Goal: Complete application form: Complete application form

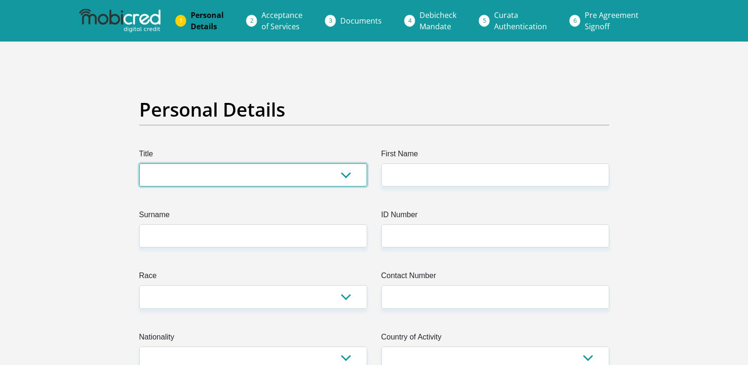
click at [332, 175] on select "Mr Ms Mrs Dr Other" at bounding box center [253, 174] width 228 height 23
select select "Ms"
click at [139, 163] on select "Mr Ms Mrs Dr Other" at bounding box center [253, 174] width 228 height 23
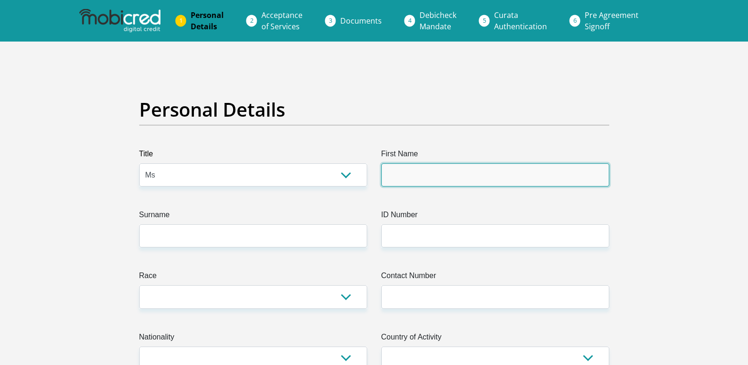
click at [424, 168] on input "First Name" at bounding box center [495, 174] width 228 height 23
type input "linantombi"
type input "khoza"
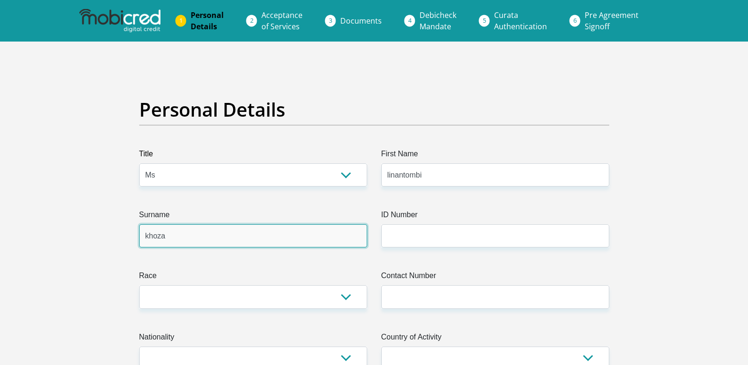
type input "0636498678"
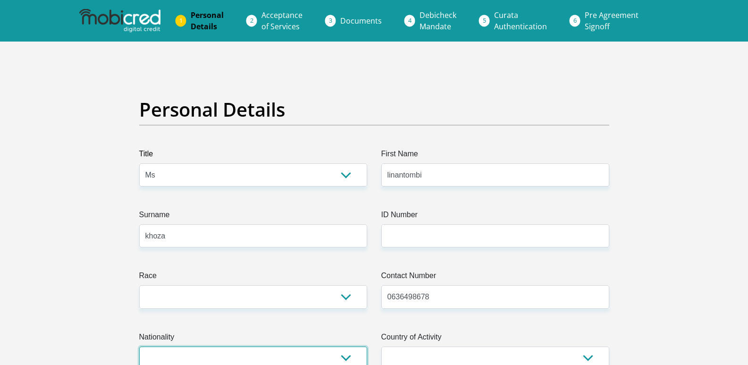
select select "ZAF"
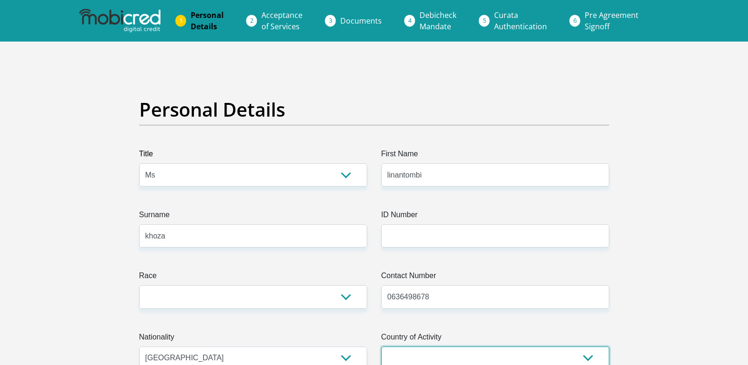
select select "ZAF"
type input "[STREET_ADDRESS]"
type input "harrismith"
type input "9880"
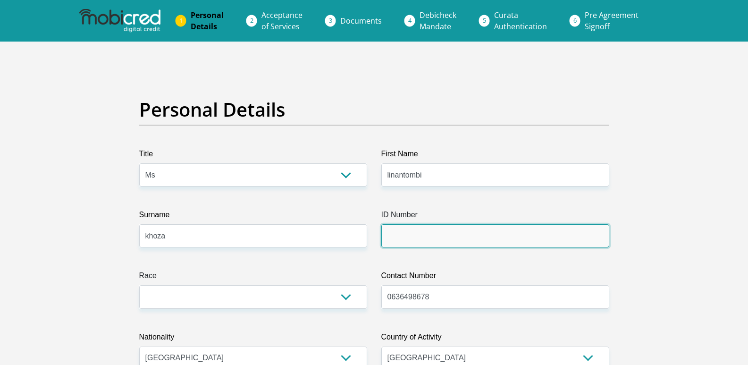
click at [440, 227] on input "ID Number" at bounding box center [495, 235] width 228 height 23
type input "7708110531085"
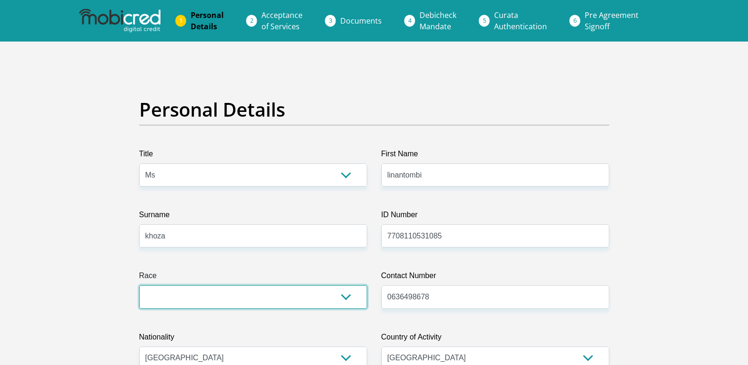
click at [245, 300] on select "Black Coloured Indian White Other" at bounding box center [253, 296] width 228 height 23
select select "1"
click at [139, 285] on select "Black Coloured Indian White Other" at bounding box center [253, 296] width 228 height 23
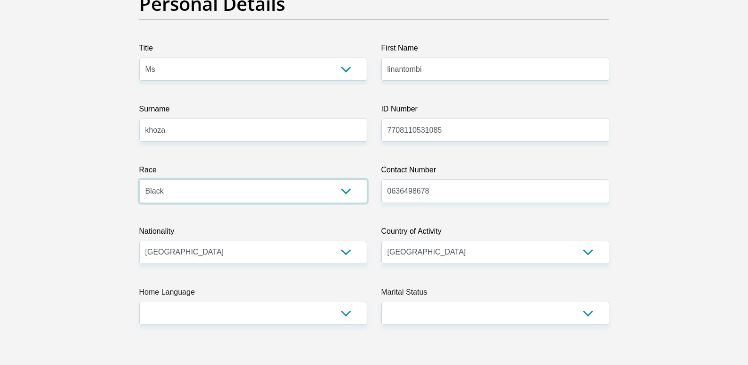
scroll to position [189, 0]
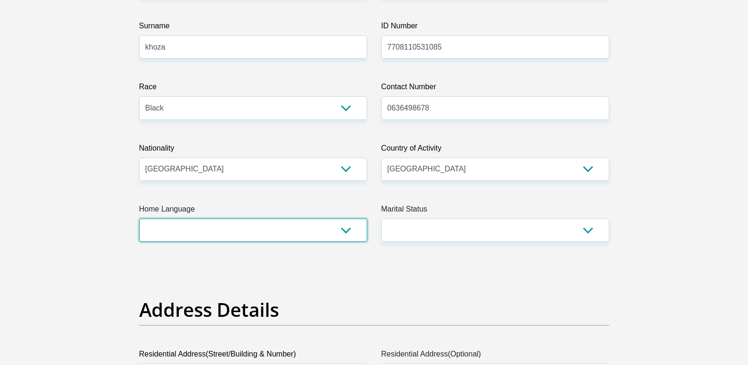
click at [246, 228] on select "Afrikaans English Sepedi South Ndebele Southern Sotho Swati Tsonga Tswana Venda…" at bounding box center [253, 229] width 228 height 23
select select "[DATE]"
click at [139, 218] on select "Afrikaans English Sepedi South Ndebele Southern Sotho Swati Tsonga Tswana Venda…" at bounding box center [253, 229] width 228 height 23
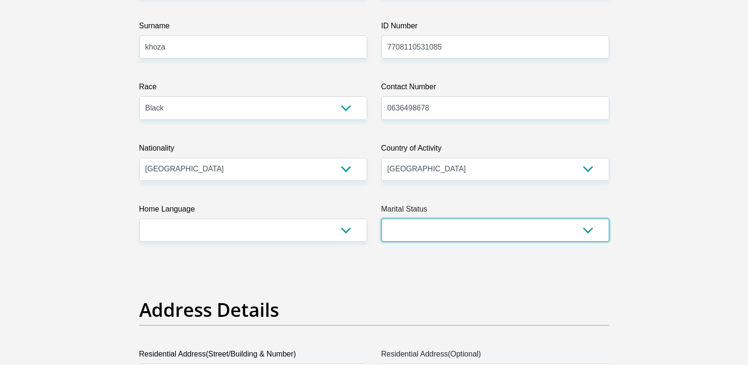
click at [440, 228] on select "Married ANC Single Divorced Widowed Married COP or Customary Law" at bounding box center [495, 229] width 228 height 23
select select "2"
click at [381, 218] on select "Married ANC Single Divorced Widowed Married COP or Customary Law" at bounding box center [495, 229] width 228 height 23
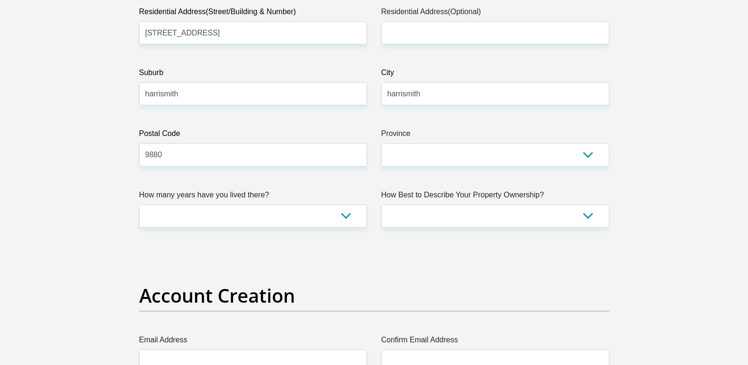
scroll to position [566, 0]
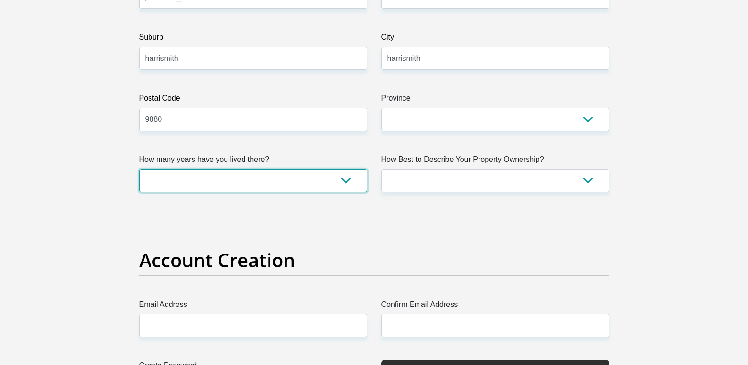
click at [257, 186] on select "less than 1 year 1-3 years 3-5 years 5+ years" at bounding box center [253, 180] width 228 height 23
select select "5"
click at [139, 169] on select "less than 1 year 1-3 years 3-5 years 5+ years" at bounding box center [253, 180] width 228 height 23
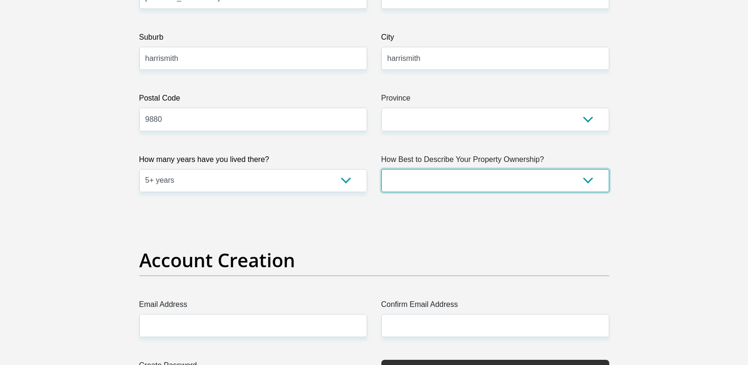
click at [523, 177] on select "Owned Rented Family Owned Company Dwelling" at bounding box center [495, 180] width 228 height 23
select select "parents"
click at [381, 169] on select "Owned Rented Family Owned Company Dwelling" at bounding box center [495, 180] width 228 height 23
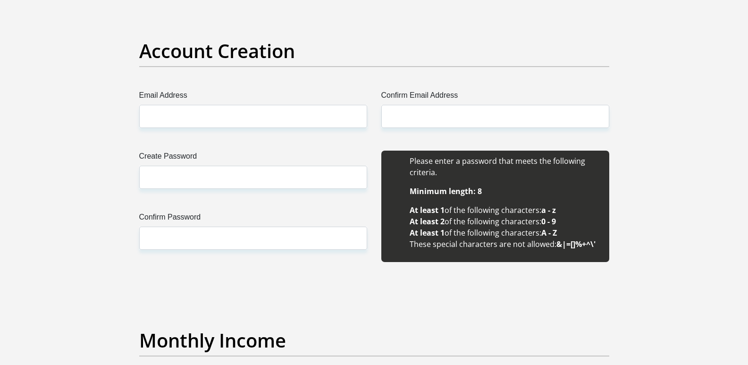
scroll to position [802, 0]
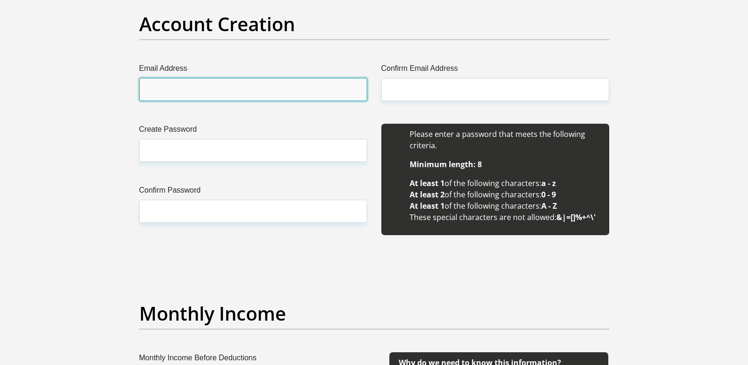
click at [262, 88] on input "Email Address" at bounding box center [253, 89] width 228 height 23
type input "[PERSON_NAME][EMAIL_ADDRESS][DOMAIN_NAME]"
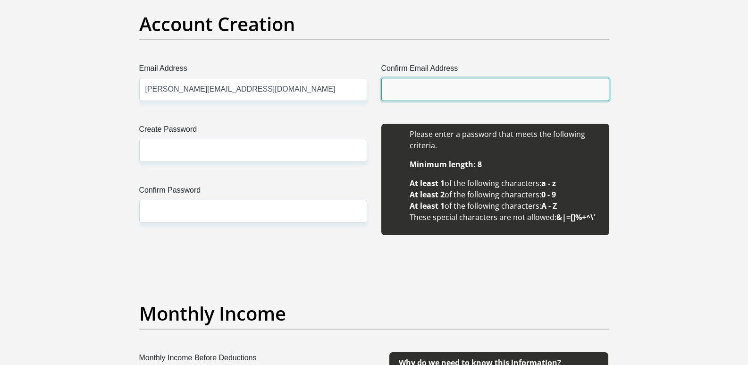
type input "[PERSON_NAME][EMAIL_ADDRESS][DOMAIN_NAME]"
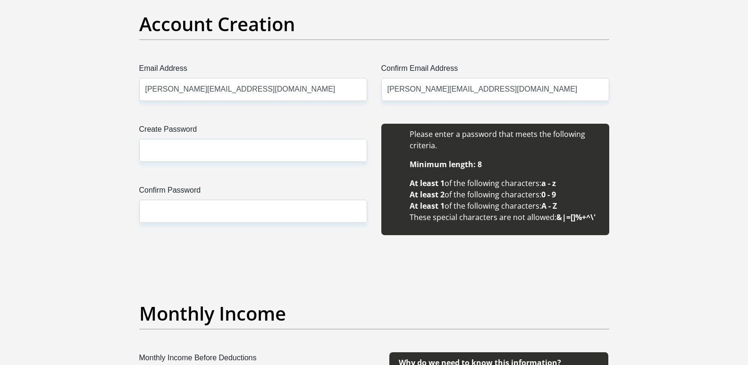
type input "[PERSON_NAME]"
type input "khoza"
type input "0636498678"
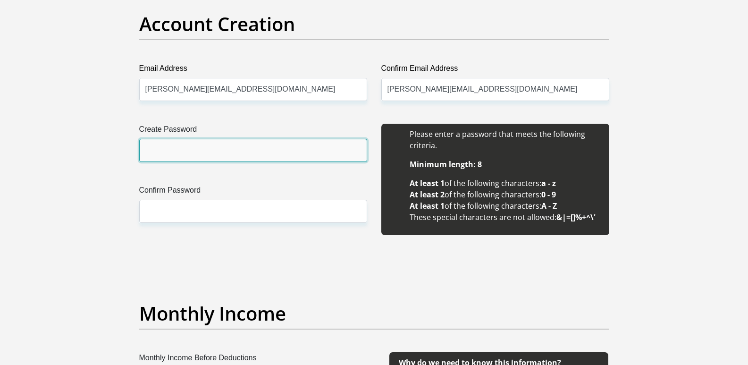
click at [239, 150] on input "Create Password" at bounding box center [253, 150] width 228 height 23
type input "Linakhoza123#"
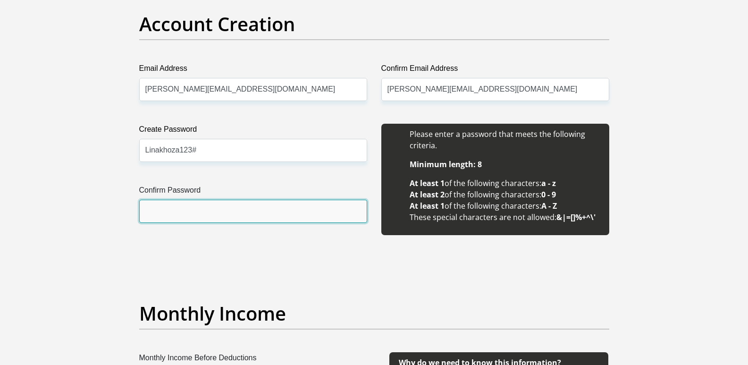
click at [205, 210] on input "Confirm Password" at bounding box center [253, 211] width 228 height 23
type input "Linakhoza123#"
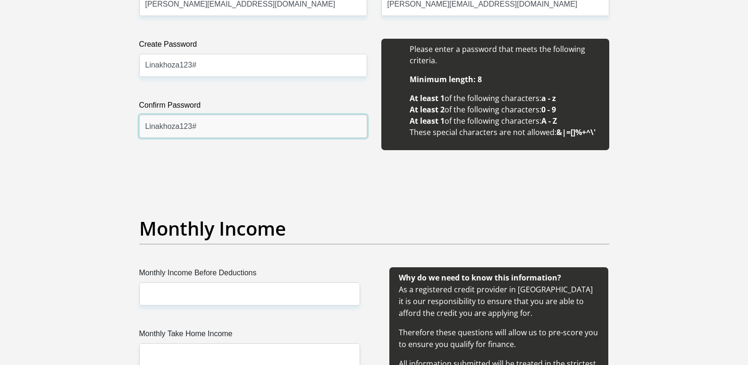
scroll to position [1038, 0]
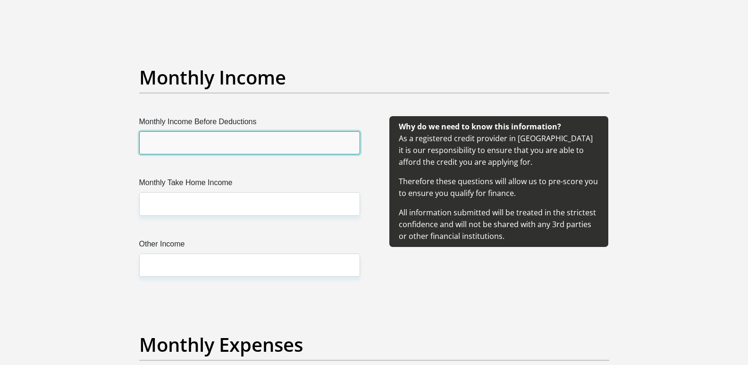
click at [250, 147] on input "Monthly Income Before Deductions" at bounding box center [249, 142] width 221 height 23
type input "77354"
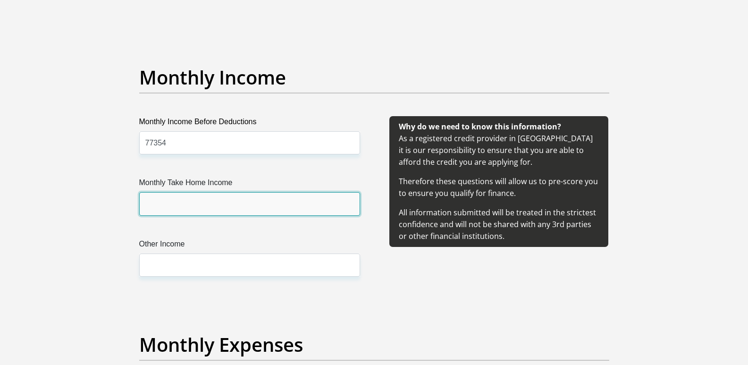
click at [176, 202] on input "Monthly Take Home Income" at bounding box center [249, 203] width 221 height 23
type input "38942"
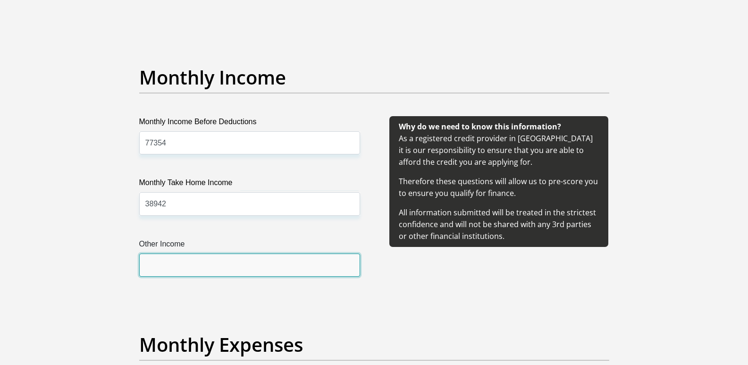
click at [184, 263] on input "Other Income" at bounding box center [249, 264] width 221 height 23
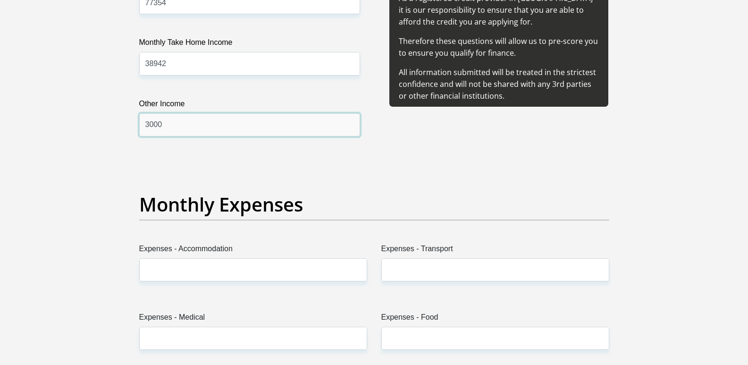
scroll to position [1179, 0]
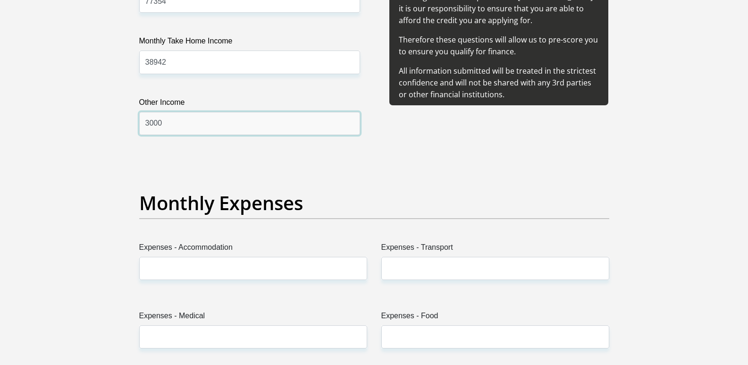
type input "3000"
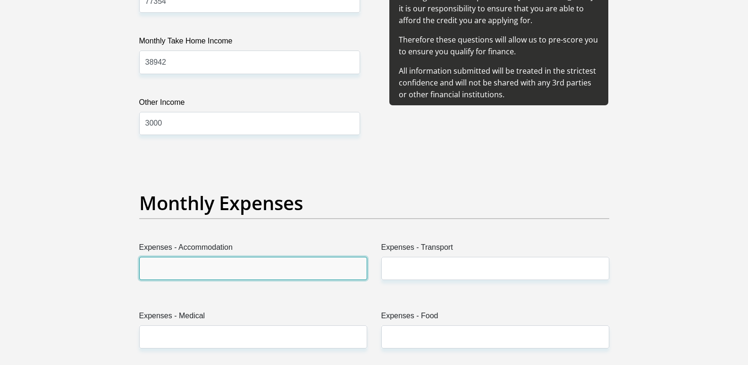
click at [221, 266] on input "Expenses - Accommodation" at bounding box center [253, 268] width 228 height 23
type input "100"
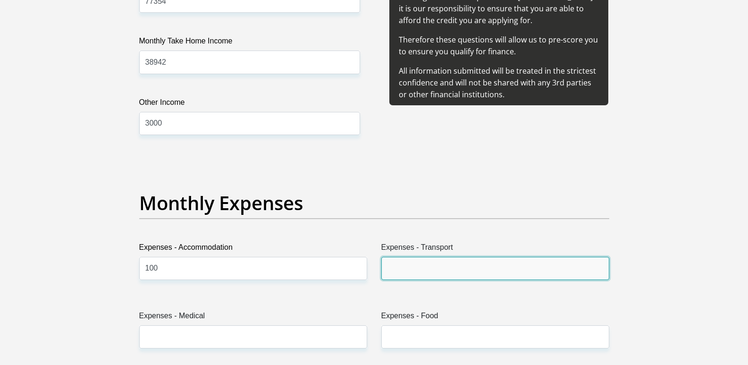
click at [413, 271] on input "Expenses - Transport" at bounding box center [495, 268] width 228 height 23
type input "700"
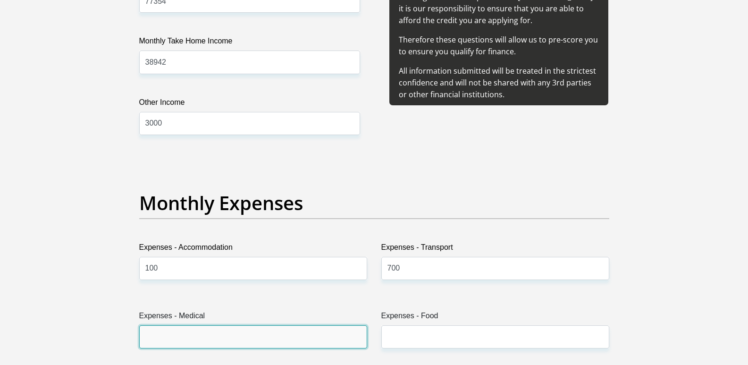
click at [224, 340] on input "Expenses - Medical" at bounding box center [253, 336] width 228 height 23
type input "0"
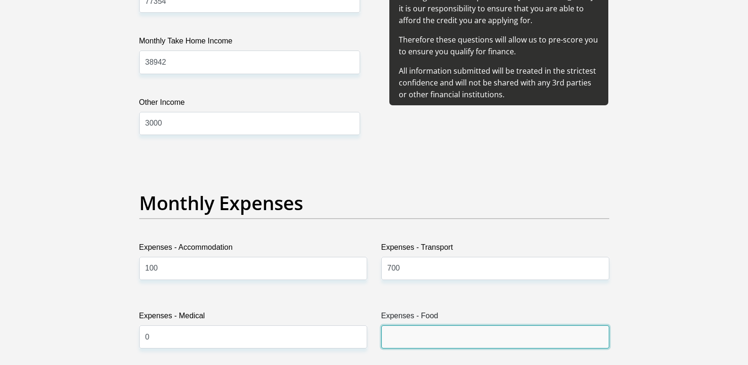
click at [427, 336] on input "Expenses - Food" at bounding box center [495, 336] width 228 height 23
type input "2500"
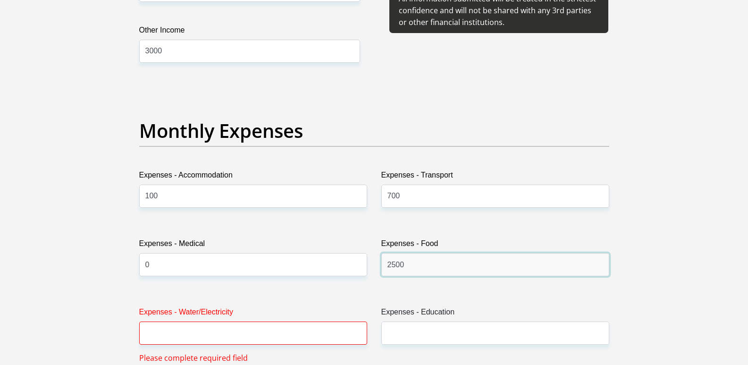
scroll to position [1368, 0]
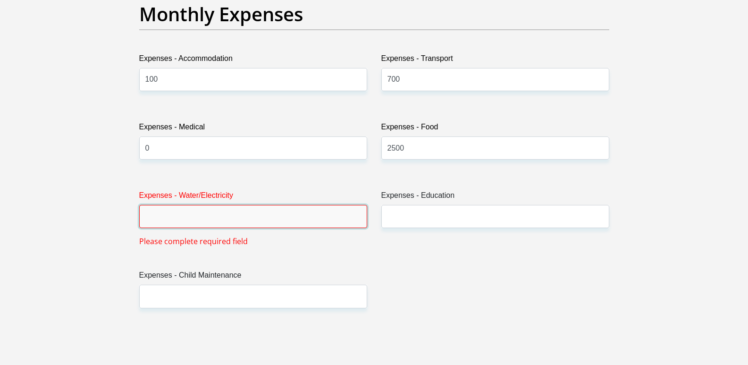
click at [287, 212] on input "Expenses - Water/Electricity" at bounding box center [253, 216] width 228 height 23
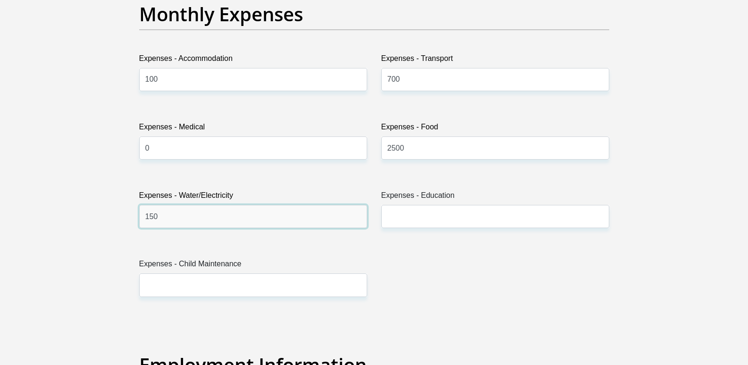
type input "150"
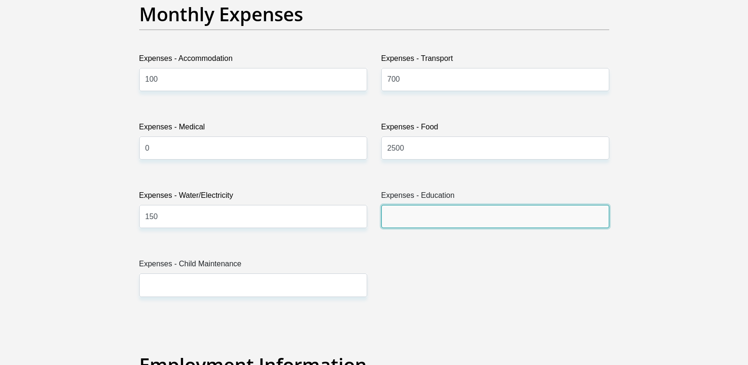
click at [392, 212] on input "Expenses - Education" at bounding box center [495, 216] width 228 height 23
type input "620"
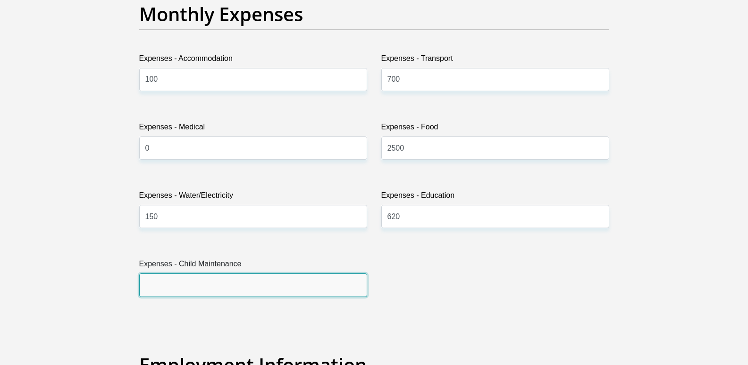
click at [290, 289] on input "Expenses - Child Maintenance" at bounding box center [253, 284] width 228 height 23
type input "0"
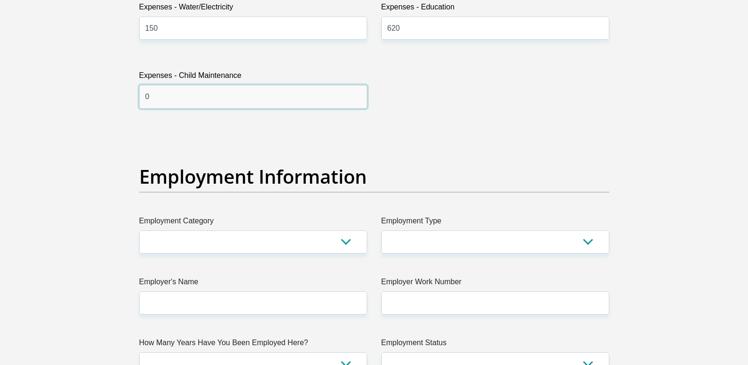
scroll to position [1557, 0]
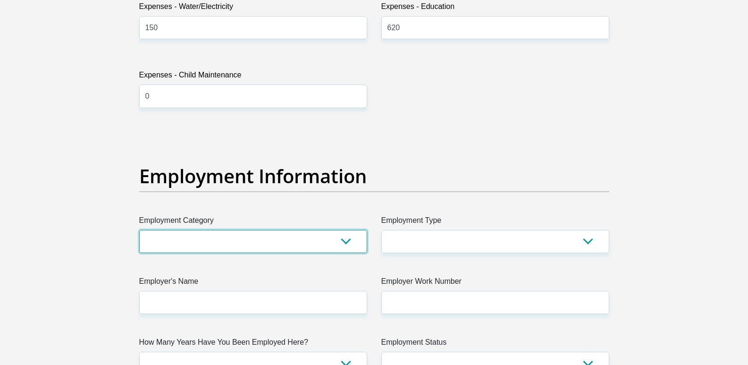
click at [284, 236] on select "AGRICULTURE ALCOHOL & TOBACCO CONSTRUCTION MATERIALS METALLURGY EQUIPMENT FOR R…" at bounding box center [253, 241] width 228 height 23
click at [204, 242] on select "AGRICULTURE ALCOHOL & TOBACCO CONSTRUCTION MATERIALS METALLURGY EQUIPMENT FOR R…" at bounding box center [253, 241] width 228 height 23
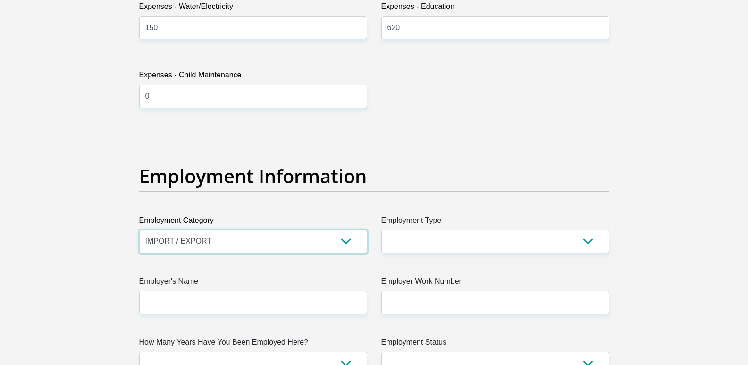
click at [217, 241] on select "AGRICULTURE ALCOHOL & TOBACCO CONSTRUCTION MATERIALS METALLURGY EQUIPMENT FOR R…" at bounding box center [253, 241] width 228 height 23
click at [218, 241] on select "AGRICULTURE ALCOHOL & TOBACCO CONSTRUCTION MATERIALS METALLURGY EQUIPMENT FOR R…" at bounding box center [253, 241] width 228 height 23
select select "32"
click at [139, 230] on select "AGRICULTURE ALCOHOL & TOBACCO CONSTRUCTION MATERIALS METALLURGY EQUIPMENT FOR R…" at bounding box center [253, 241] width 228 height 23
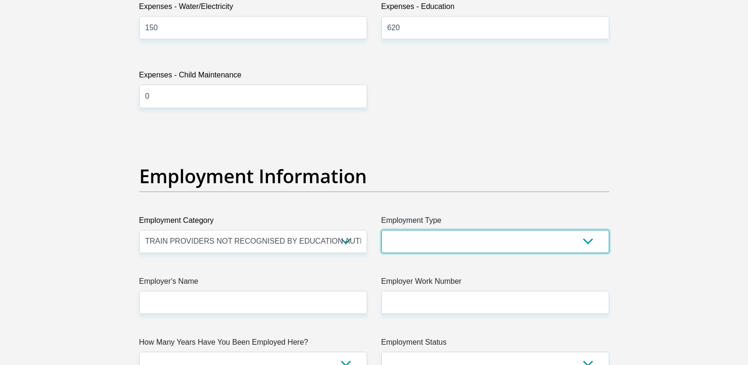
click at [477, 236] on select "College/Lecturer Craft Seller Creative Driver Executive Farmer Forces - Non Com…" at bounding box center [495, 241] width 228 height 23
select select "Unknown/Other"
click at [381, 230] on select "College/Lecturer Craft Seller Creative Driver Executive Farmer Forces - Non Com…" at bounding box center [495, 241] width 228 height 23
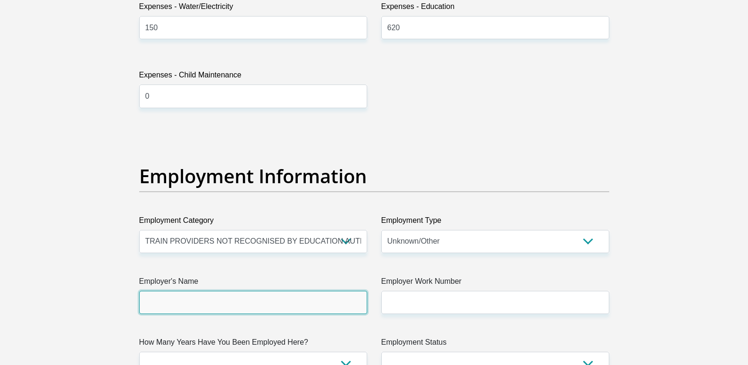
click at [314, 303] on input "Employer's Name" at bounding box center [253, 302] width 228 height 23
type input "TRANSNET"
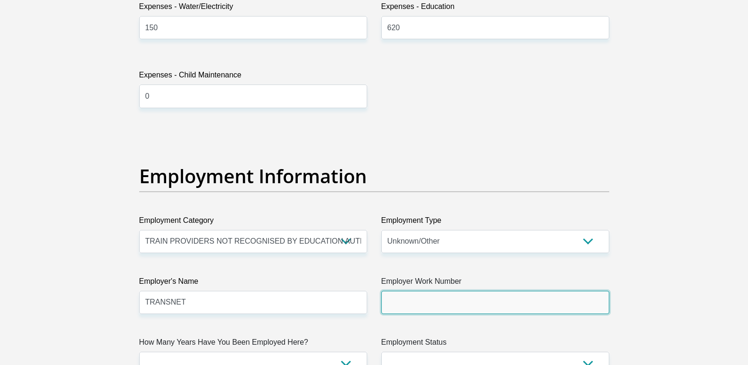
click at [409, 299] on input "Employer Work Number" at bounding box center [495, 302] width 228 height 23
type input "0313614051"
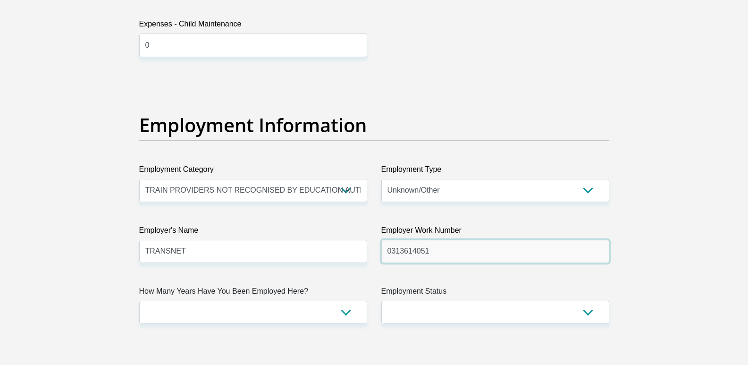
scroll to position [1698, 0]
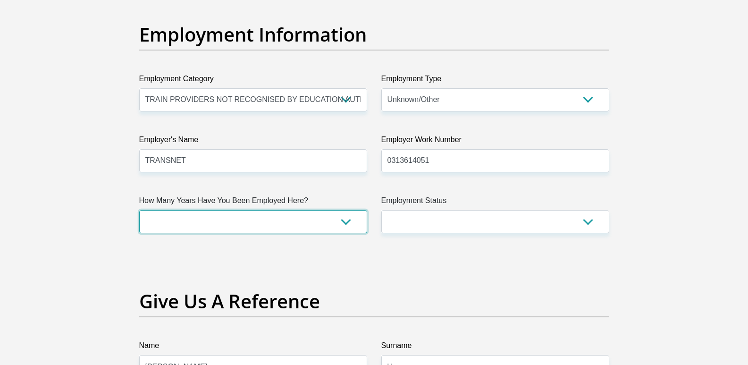
click at [283, 220] on select "less than 1 year 1-3 years 3-5 years 5+ years" at bounding box center [253, 221] width 228 height 23
select select "60"
click at [139, 210] on select "less than 1 year 1-3 years 3-5 years 5+ years" at bounding box center [253, 221] width 228 height 23
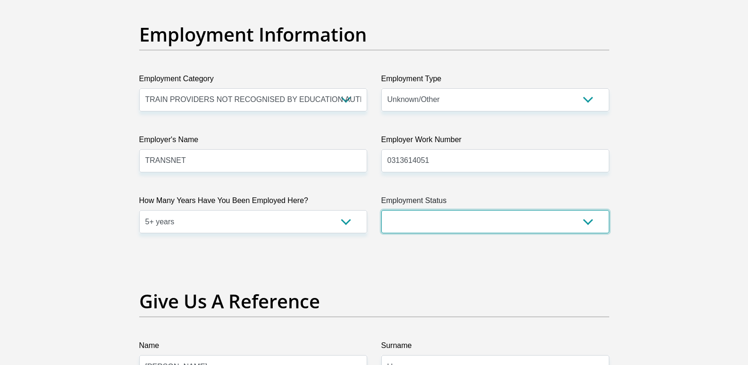
click at [429, 220] on select "Permanent/Full-time Part-time/Casual Contract Worker Self-Employed Housewife Re…" at bounding box center [495, 221] width 228 height 23
select select "1"
click at [381, 210] on select "Permanent/Full-time Part-time/Casual Contract Worker Self-Employed Housewife Re…" at bounding box center [495, 221] width 228 height 23
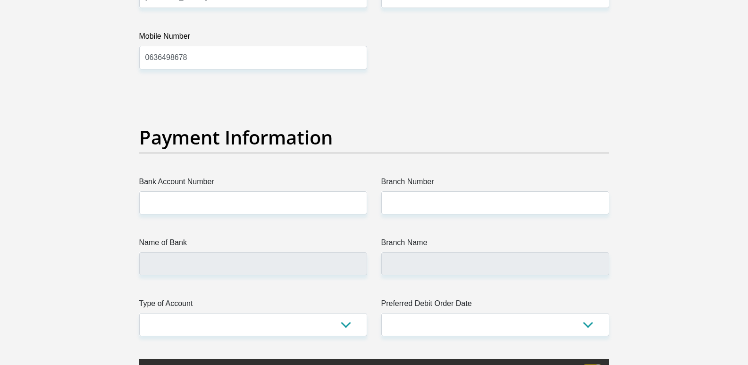
scroll to position [2123, 0]
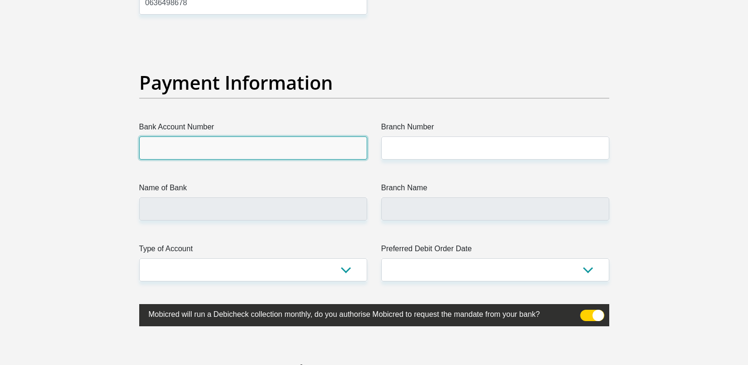
click at [309, 149] on input "Bank Account Number" at bounding box center [253, 147] width 228 height 23
type input "1191775354"
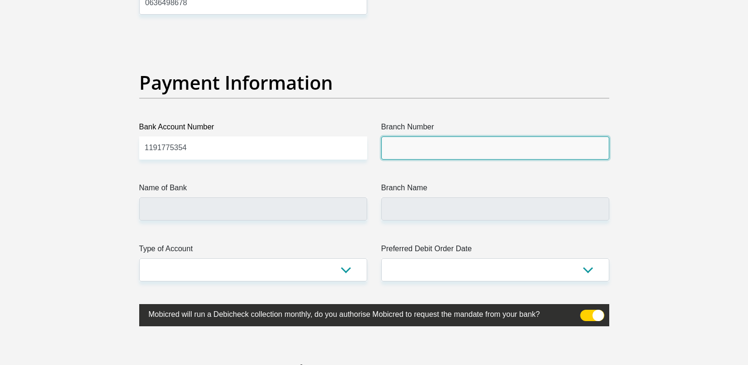
click at [411, 144] on input "Branch Number" at bounding box center [495, 147] width 228 height 23
type input "470010"
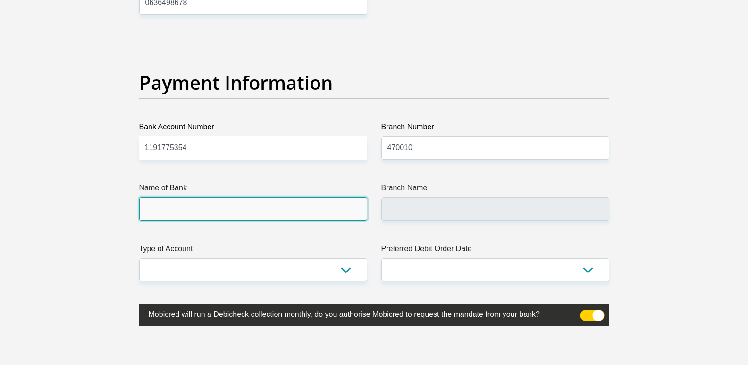
click at [326, 208] on input "Name of Bank" at bounding box center [253, 208] width 228 height 23
type input "CAPITEC BANK LIMITED"
type input "CAPITEC BANK CPC"
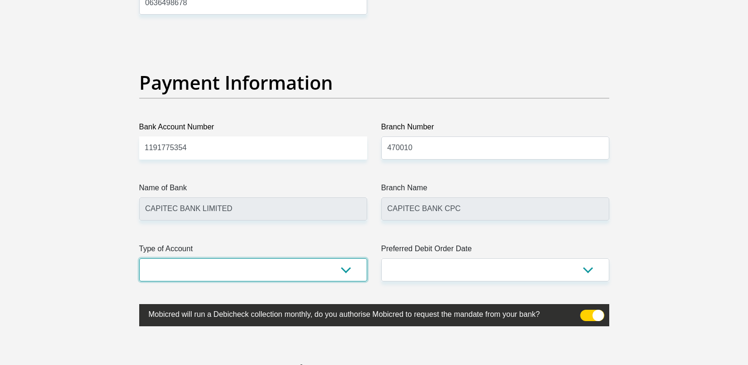
click at [253, 267] on select "Cheque Savings" at bounding box center [253, 269] width 228 height 23
select select "SAV"
click at [139, 258] on select "Cheque Savings" at bounding box center [253, 269] width 228 height 23
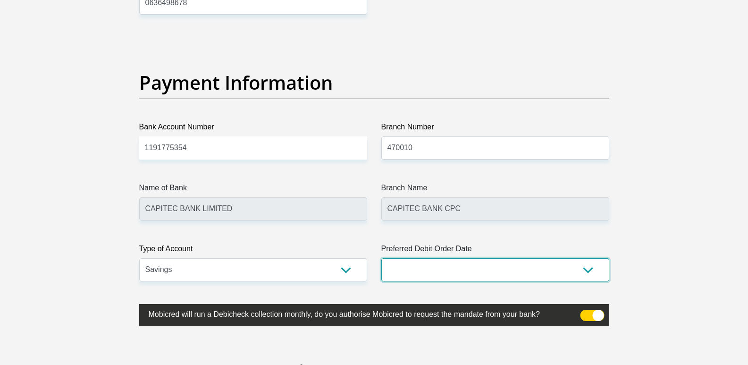
click at [395, 270] on select "1st 2nd 3rd 4th 5th 7th 18th 19th 20th 21st 22nd 23rd 24th 25th 26th 27th 28th …" at bounding box center [495, 269] width 228 height 23
select select "27"
click at [381, 258] on select "1st 2nd 3rd 4th 5th 7th 18th 19th 20th 21st 22nd 23rd 24th 25th 26th 27th 28th …" at bounding box center [495, 269] width 228 height 23
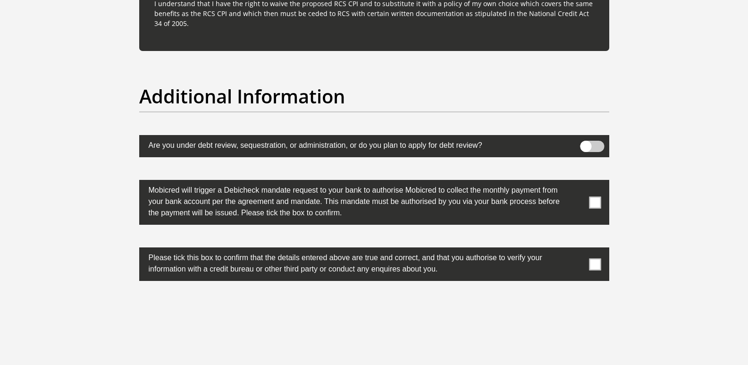
scroll to position [2689, 0]
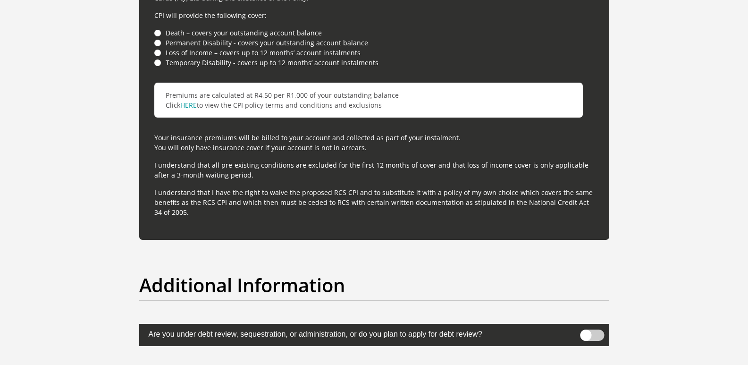
click at [156, 33] on li "Death – covers your outstanding account balance" at bounding box center [374, 33] width 440 height 10
click at [158, 32] on li "Death – covers your outstanding account balance" at bounding box center [374, 33] width 440 height 10
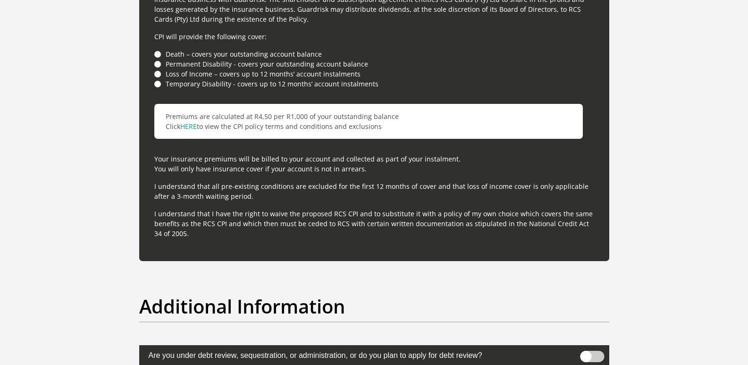
scroll to position [2783, 0]
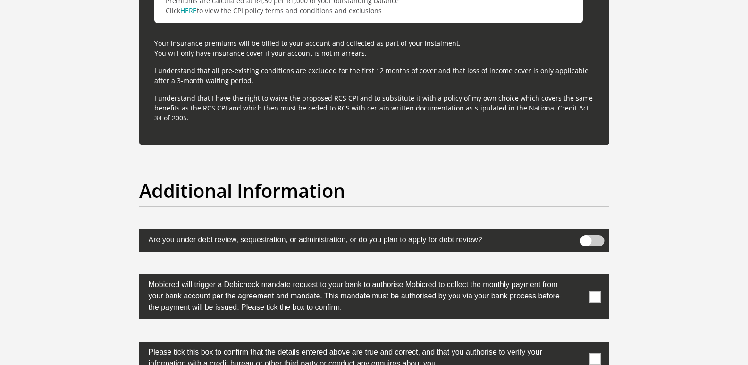
click at [582, 242] on span at bounding box center [592, 240] width 24 height 11
click at [585, 237] on input "checkbox" at bounding box center [585, 237] width 0 height 0
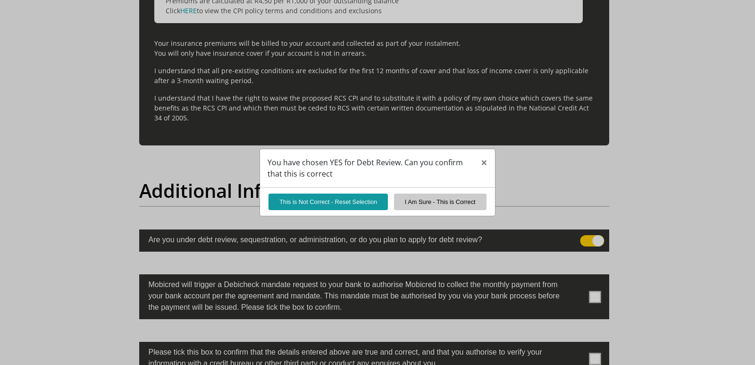
click at [595, 242] on div "You have chosen YES for Debt Review. Can you confirm that this is correct × Thi…" at bounding box center [377, 182] width 755 height 365
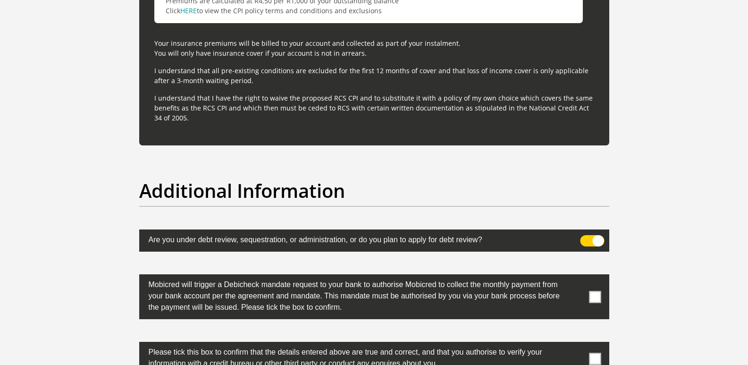
click at [601, 238] on span at bounding box center [592, 240] width 24 height 11
click at [585, 237] on input "checkbox" at bounding box center [585, 237] width 0 height 0
click at [592, 298] on span at bounding box center [595, 297] width 12 height 12
click at [576, 276] on input "checkbox" at bounding box center [576, 276] width 0 height 0
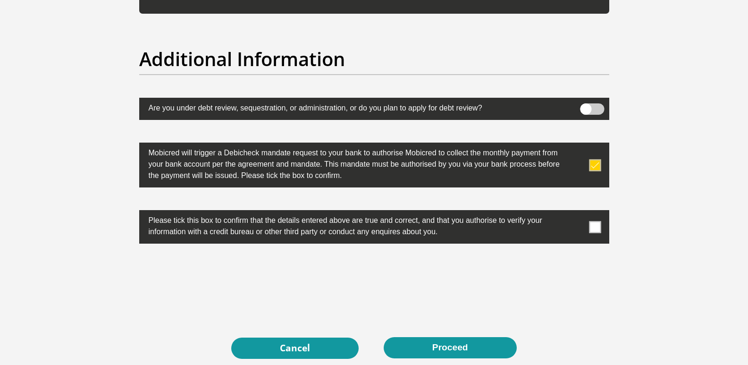
scroll to position [2925, 0]
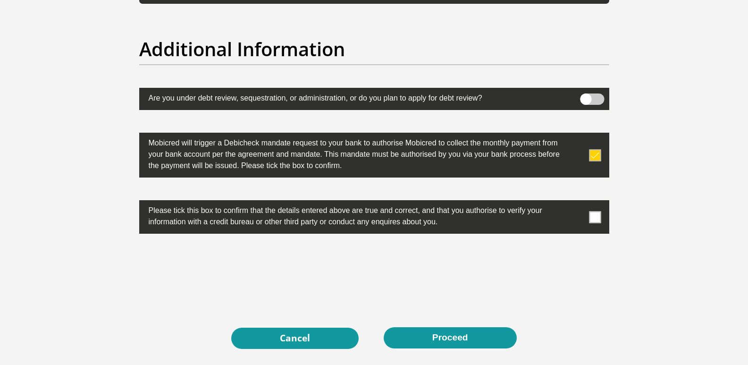
click at [598, 218] on span at bounding box center [595, 217] width 12 height 12
click at [576, 202] on input "checkbox" at bounding box center [576, 202] width 0 height 0
click at [426, 336] on button "Proceed" at bounding box center [450, 337] width 133 height 21
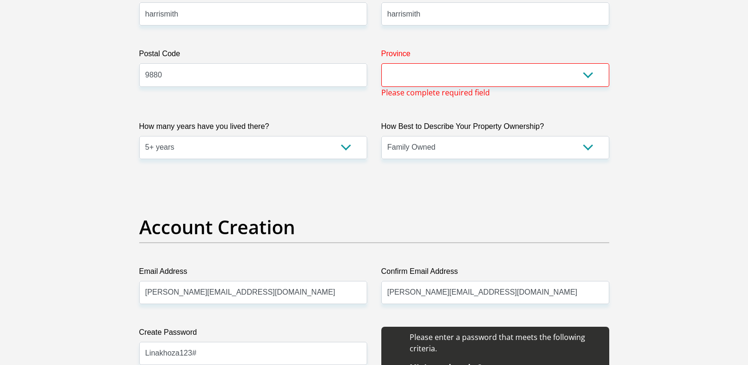
scroll to position [556, 0]
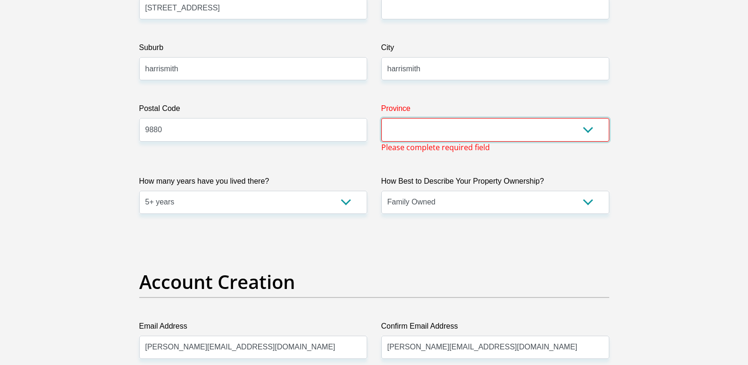
click at [480, 132] on select "Eastern Cape Free State Gauteng KwaZulu-Natal Limpopo Mpumalanga Northern Cape …" at bounding box center [495, 129] width 228 height 23
select select "Free State"
click at [381, 118] on select "Eastern Cape Free State Gauteng KwaZulu-Natal Limpopo Mpumalanga Northern Cape …" at bounding box center [495, 129] width 228 height 23
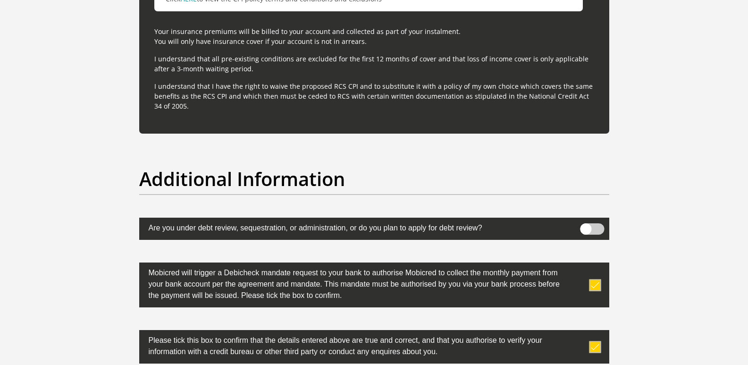
scroll to position [2914, 0]
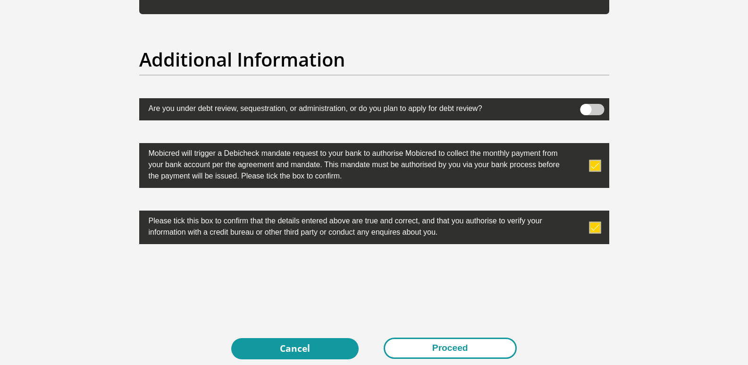
click at [417, 342] on button "Proceed" at bounding box center [450, 347] width 133 height 21
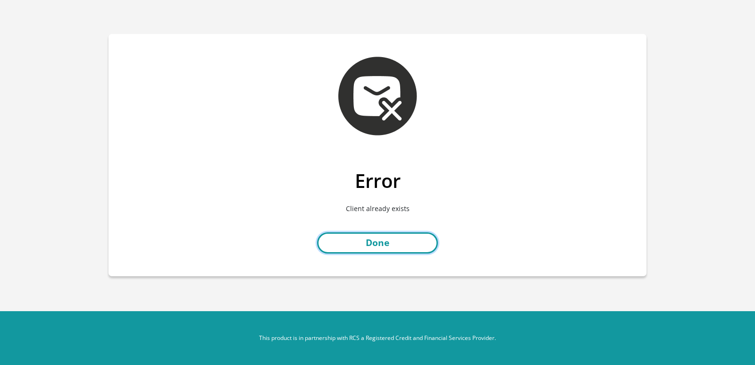
click at [378, 246] on link "Done" at bounding box center [377, 242] width 121 height 21
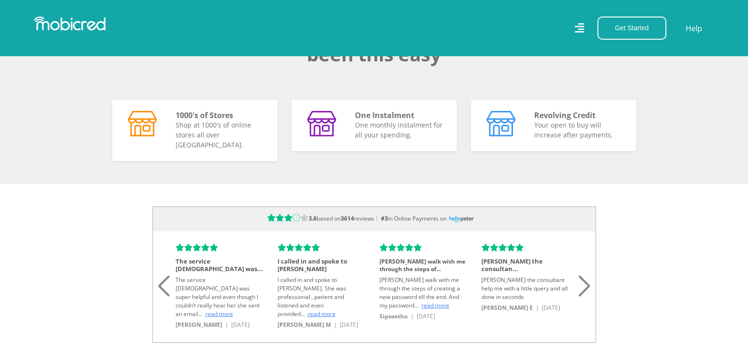
scroll to position [0, 1008]
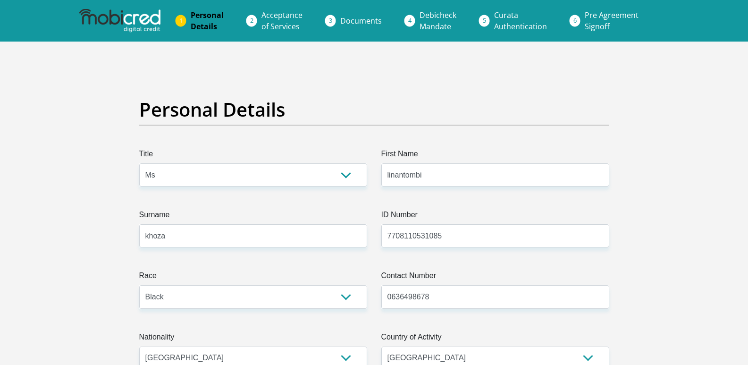
select select "Ms"
select select "1"
select select "ZAF"
select select "[DATE]"
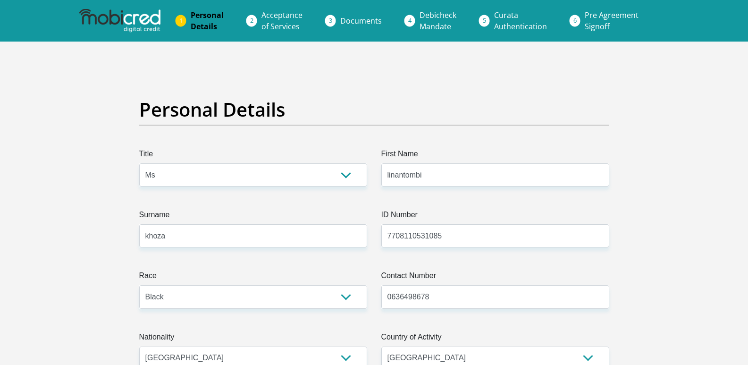
select select "2"
select select "Free State"
select select "5"
select select "parents"
select select "32"
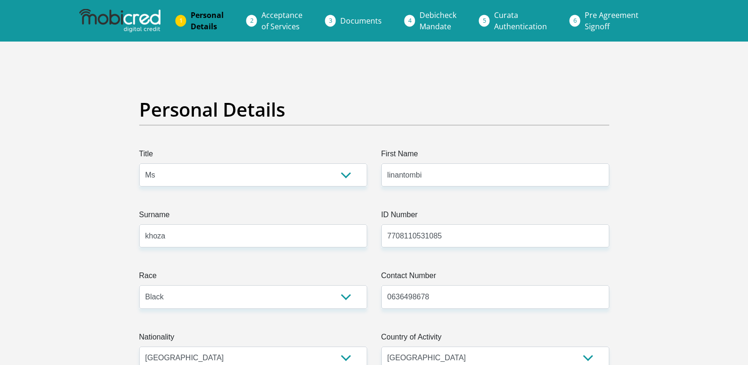
select select "Unknown/Other"
select select "60"
select select "1"
select select "SAV"
select select "27"
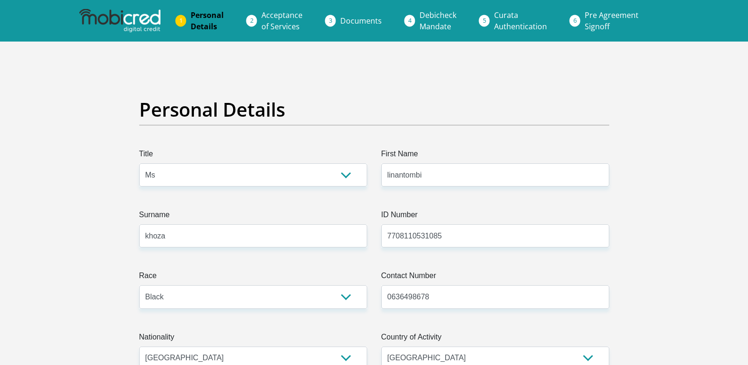
scroll to position [2914, 0]
